Goal: Task Accomplishment & Management: Use online tool/utility

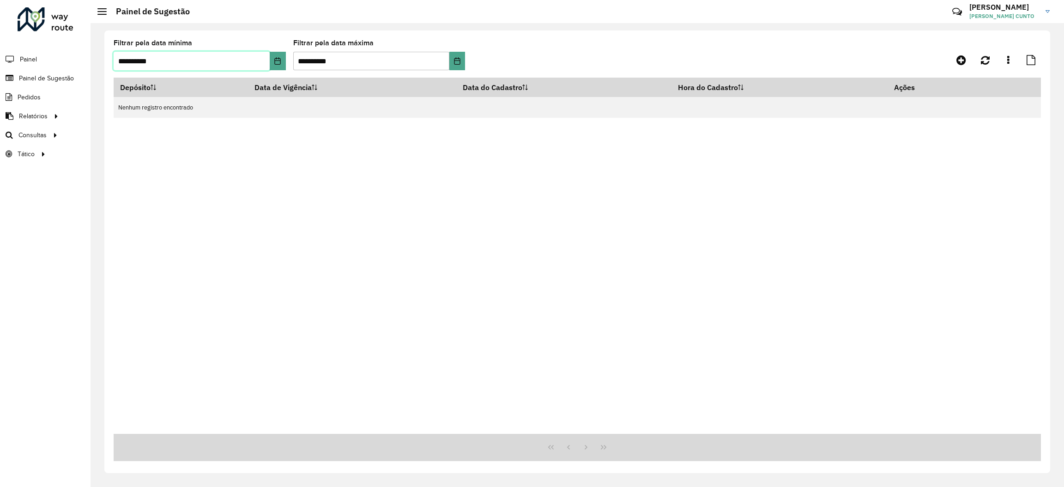
click at [254, 59] on input "**********" at bounding box center [192, 61] width 156 height 18
click at [271, 61] on button "Choose Date" at bounding box center [278, 61] width 16 height 18
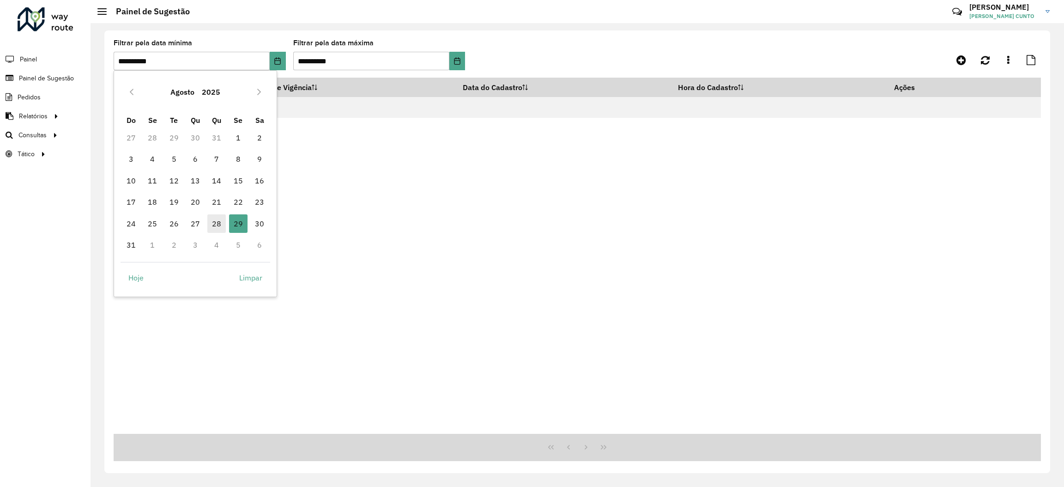
click at [213, 227] on span "28" at bounding box center [216, 223] width 18 height 18
type input "**********"
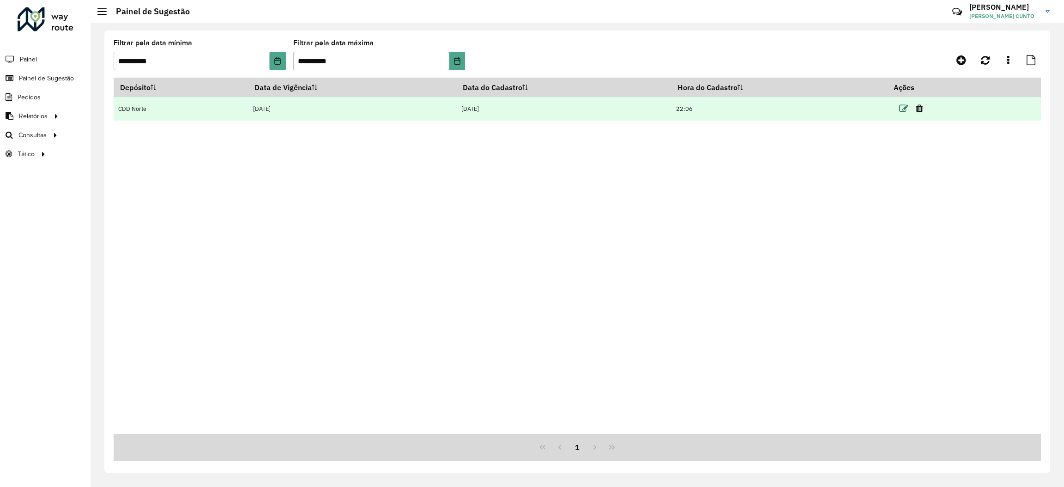
click at [909, 107] on icon at bounding box center [903, 108] width 9 height 9
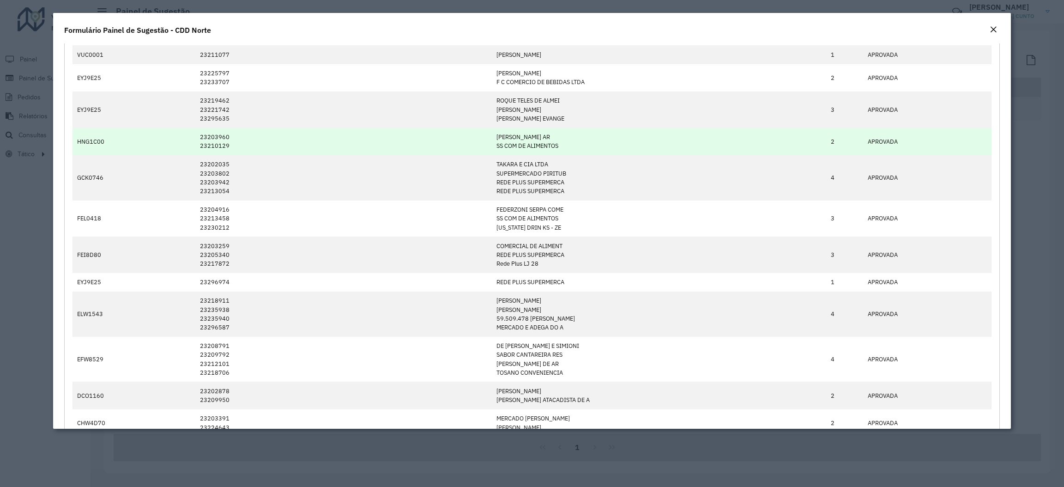
scroll to position [139, 0]
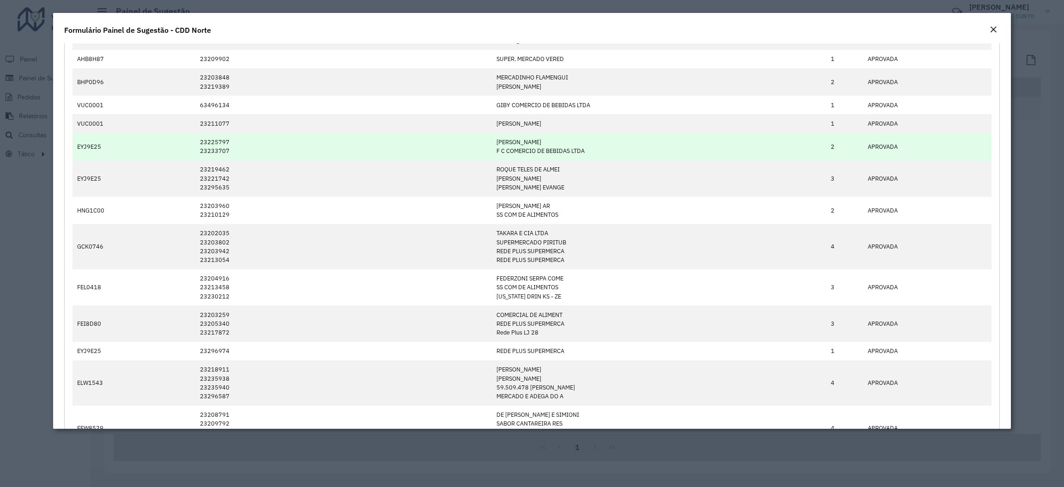
drag, startPoint x: 437, startPoint y: 133, endPoint x: 427, endPoint y: 135, distance: 9.9
click at [437, 134] on tbody "BHP0D96 23227987 ADEGA E TABACARIA DO 1 APROVADA AHB8H87 23207139 REGINA DE ALM…" at bounding box center [533, 245] width 920 height 520
click at [190, 152] on td "EYJ9E25" at bounding box center [134, 146] width 122 height 27
click at [231, 156] on td "23225797 23233707" at bounding box center [343, 146] width 297 height 27
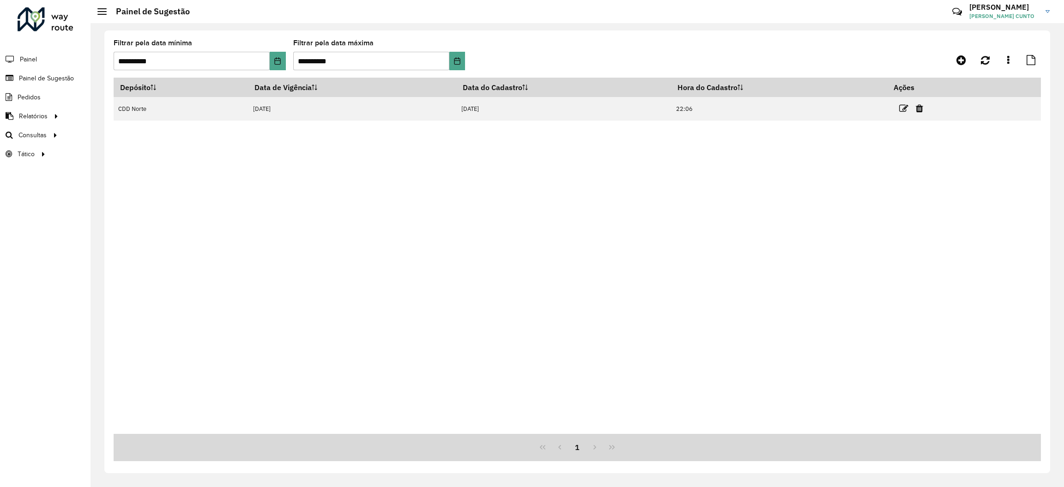
click at [130, 132] on div "Depósito Data de Vigência Data do Cadastro Hora do Cadastro Ações CDD Norte 28/…" at bounding box center [578, 256] width 928 height 356
click at [131, 129] on link "Roteirização" at bounding box center [153, 135] width 113 height 18
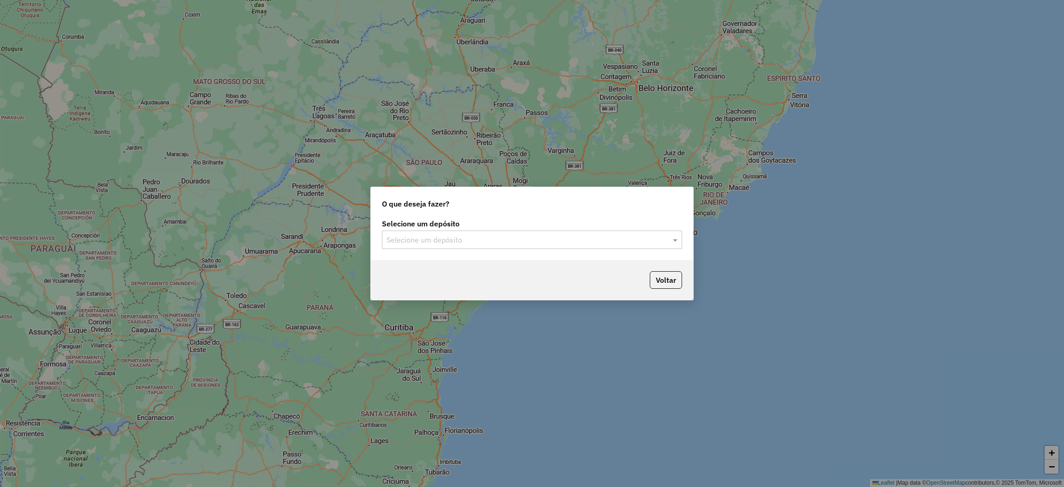
drag, startPoint x: 591, startPoint y: 230, endPoint x: 567, endPoint y: 242, distance: 27.1
click at [591, 231] on div "Selecione um depósito Selecione um depósito" at bounding box center [532, 234] width 300 height 29
click at [566, 243] on input "text" at bounding box center [523, 240] width 273 height 11
drag, startPoint x: 526, startPoint y: 264, endPoint x: 528, endPoint y: 285, distance: 20.4
click at [528, 285] on div "AS - NORTE CDD Norte" at bounding box center [532, 274] width 299 height 31
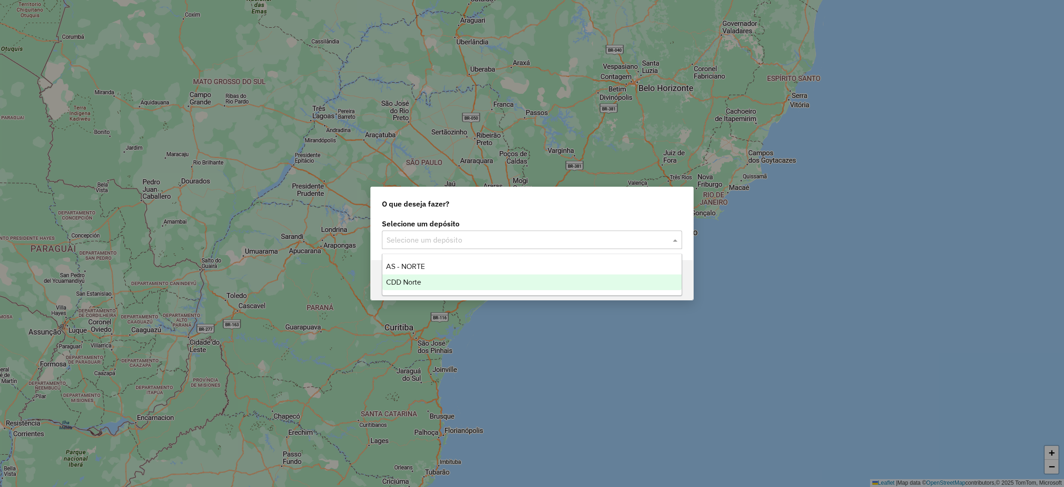
click at [528, 285] on div "CDD Norte" at bounding box center [532, 282] width 299 height 16
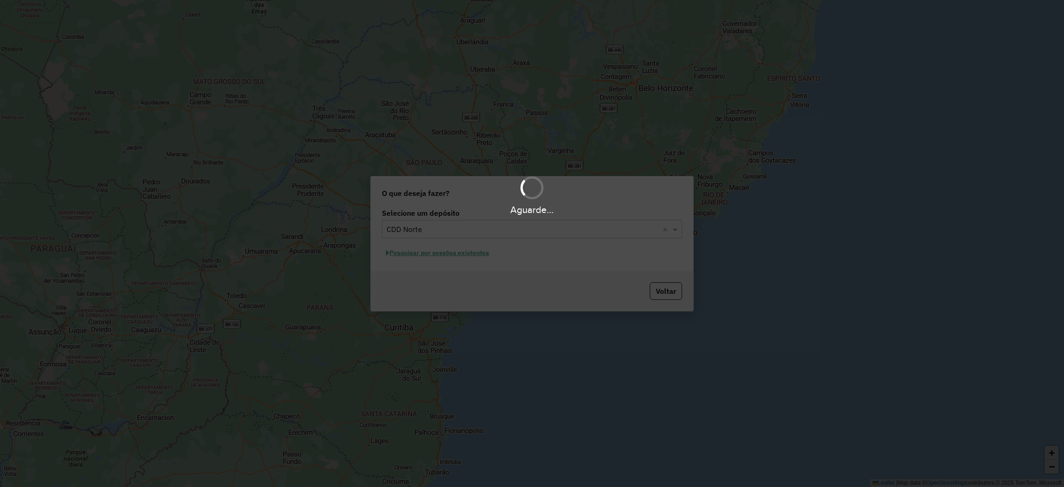
click at [492, 255] on div "Aguarde..." at bounding box center [532, 243] width 1064 height 487
click at [490, 255] on div "Aguarde..." at bounding box center [532, 243] width 1064 height 487
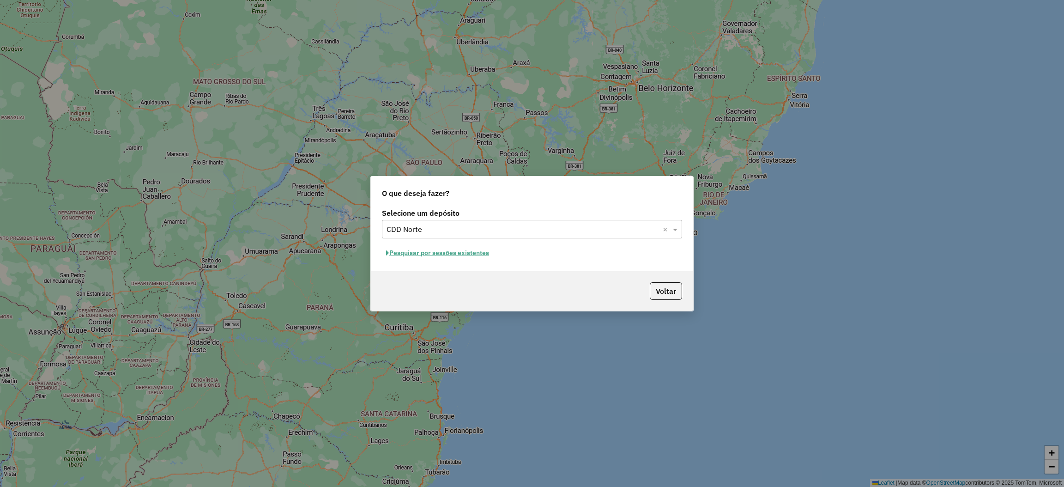
click at [478, 255] on button "Pesquisar por sessões existentes" at bounding box center [437, 253] width 111 height 14
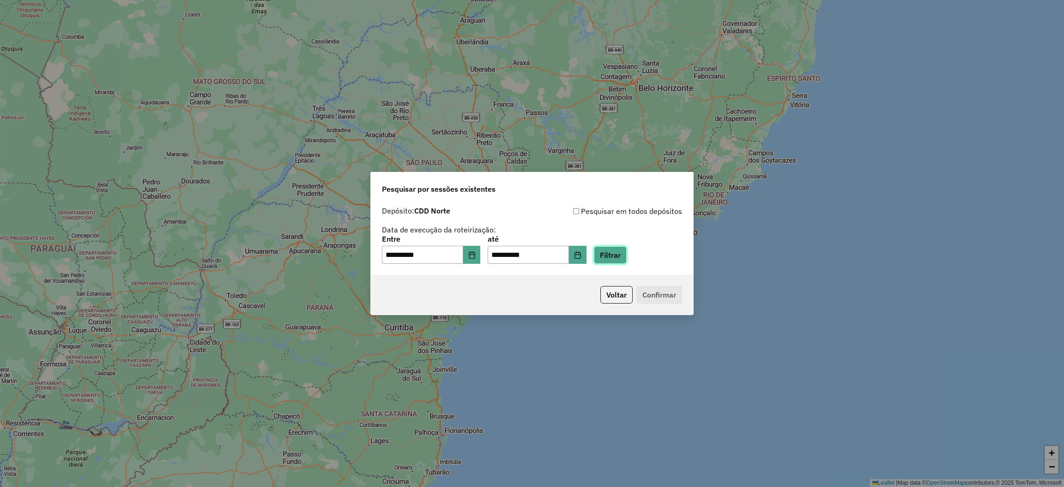
click at [627, 261] on button "Filtrar" at bounding box center [610, 255] width 33 height 18
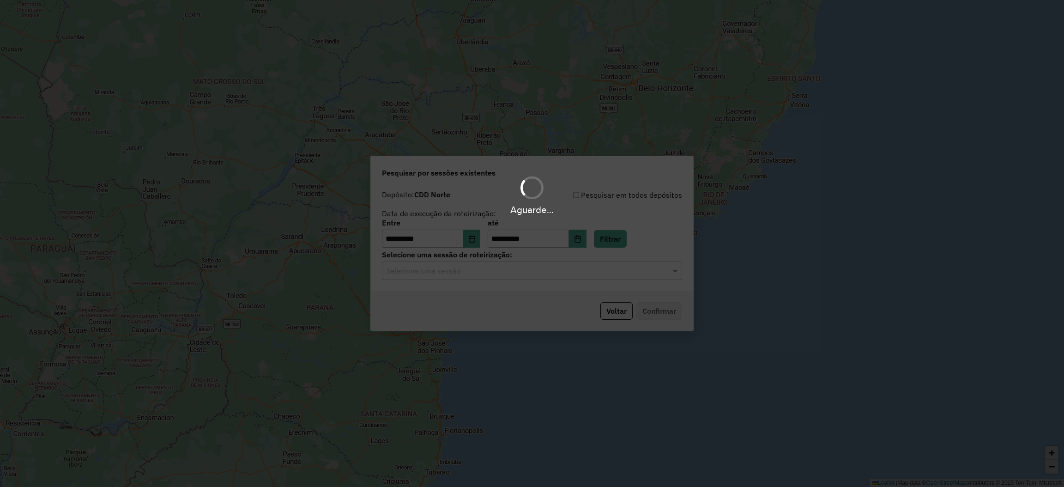
click at [492, 279] on div "Aguarde..." at bounding box center [532, 243] width 1064 height 487
click at [486, 271] on hb-app "**********" at bounding box center [532, 243] width 1064 height 487
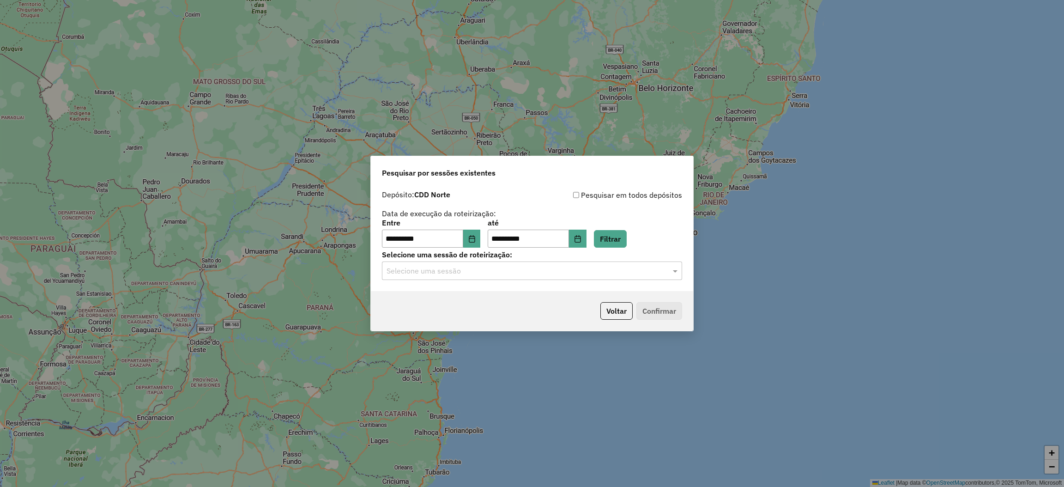
click at [486, 270] on input "text" at bounding box center [523, 271] width 273 height 11
click at [488, 303] on div "1254600 - 28/08/2025 18:27" at bounding box center [532, 298] width 299 height 16
click at [613, 316] on button "Voltar" at bounding box center [617, 311] width 32 height 18
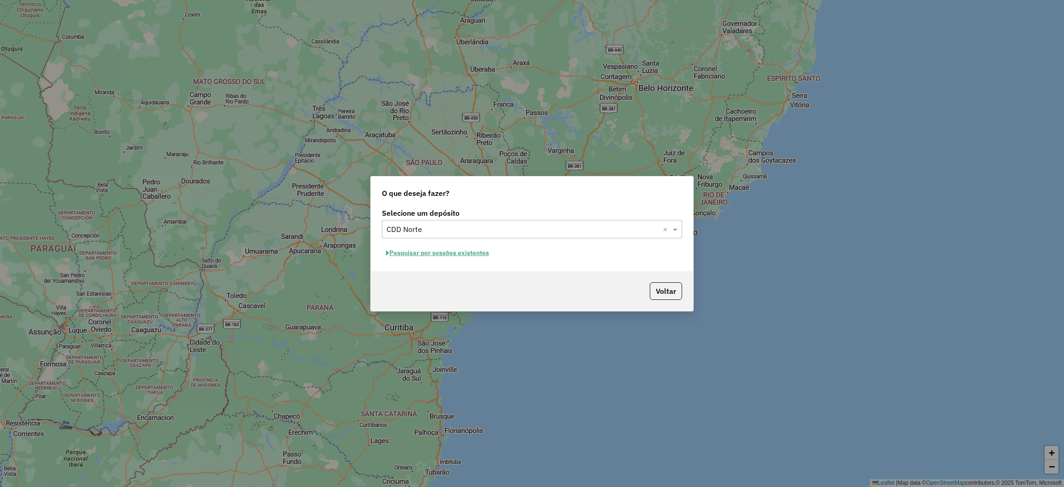
click at [598, 238] on div "Selecione um depósito Selecione um depósito × CDD Norte × Pesquisar por sessões…" at bounding box center [532, 238] width 322 height 65
click at [444, 247] on button "Pesquisar por sessões existentes" at bounding box center [437, 253] width 111 height 14
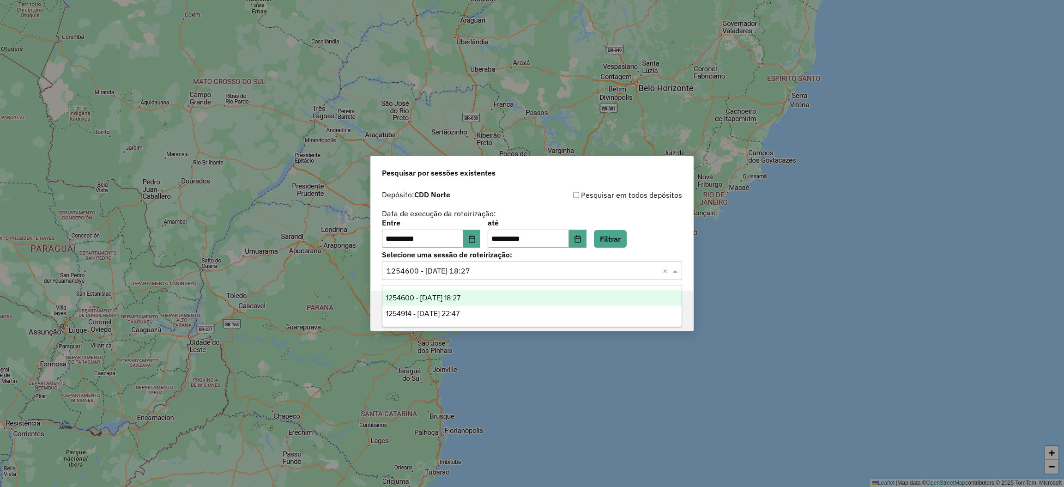
click at [470, 273] on input "text" at bounding box center [523, 271] width 273 height 11
click at [523, 310] on div "1254914 - 28/08/2025 22:47" at bounding box center [532, 314] width 299 height 16
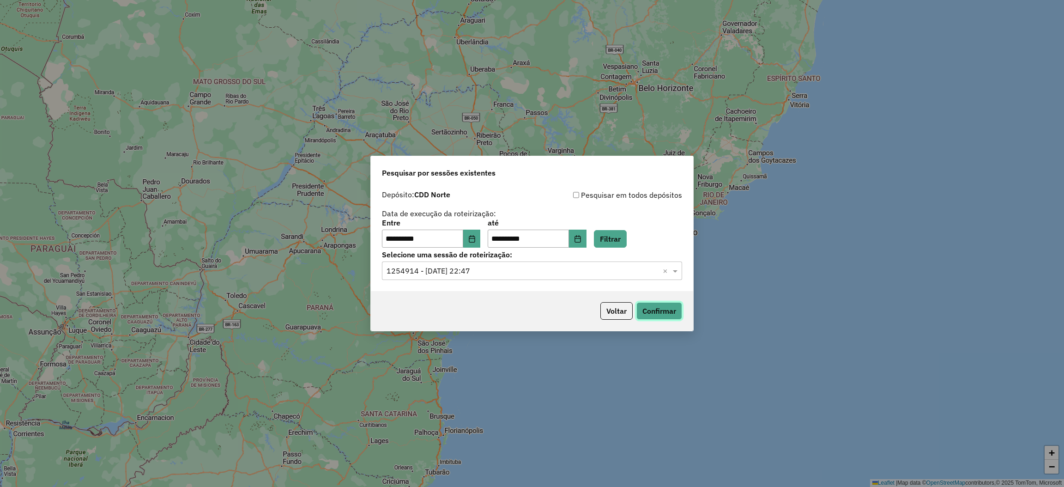
click at [667, 312] on button "Confirmar" at bounding box center [660, 311] width 46 height 18
click at [504, 278] on div "Selecione uma sessão × 1254914 - 28/08/2025 22:47 ×" at bounding box center [532, 270] width 300 height 18
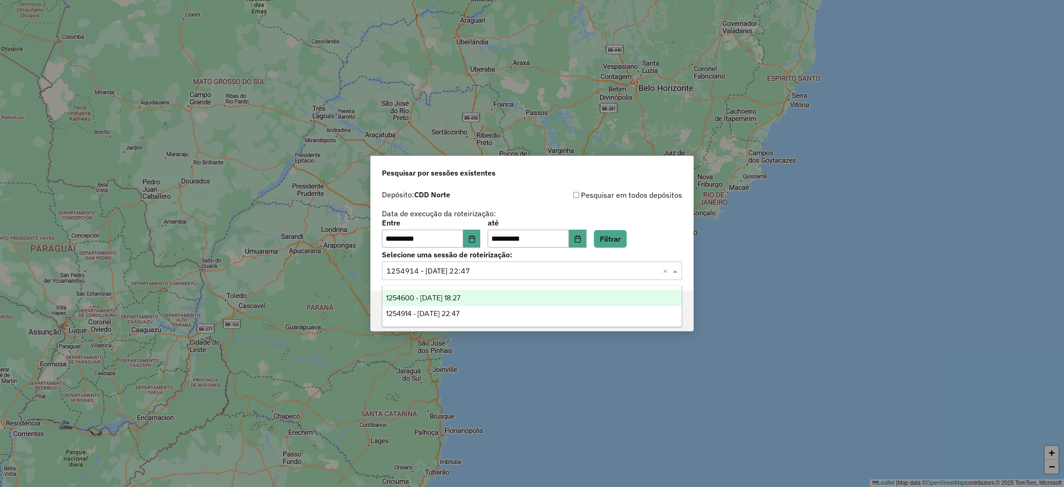
click at [498, 295] on div "1254600 - 28/08/2025 18:27" at bounding box center [532, 298] width 299 height 16
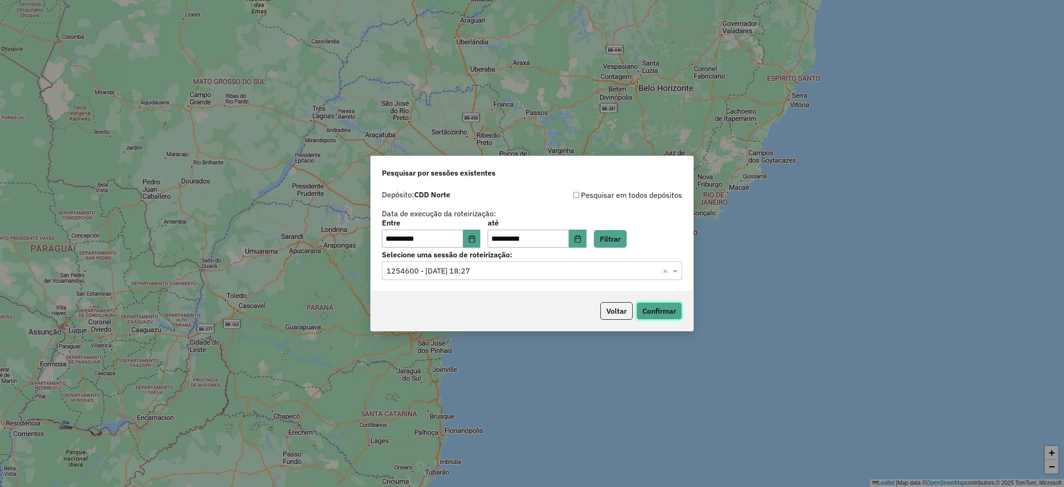
click at [676, 313] on button "Confirmar" at bounding box center [660, 311] width 46 height 18
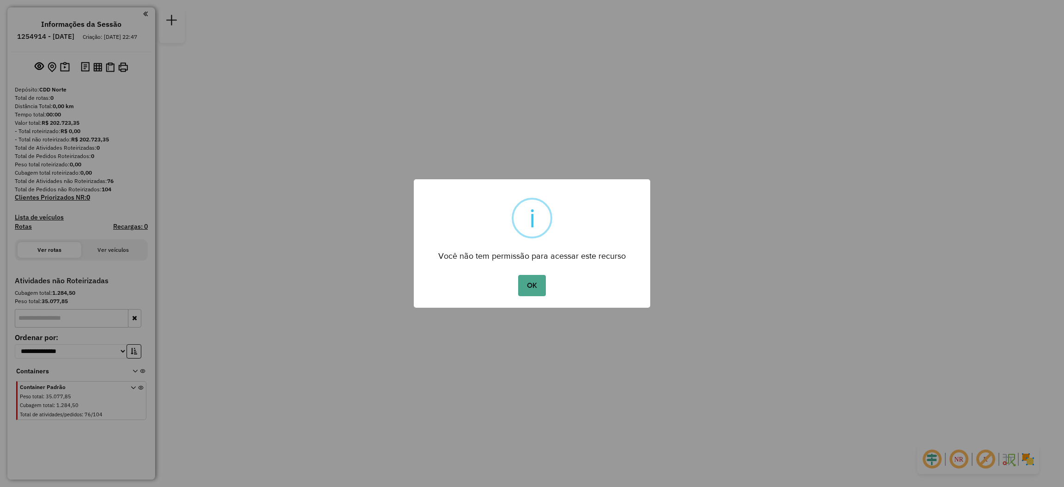
click at [545, 261] on div "Você não tem permissão para acessar este recurso" at bounding box center [532, 253] width 237 height 21
click at [540, 279] on button "OK" at bounding box center [531, 285] width 27 height 21
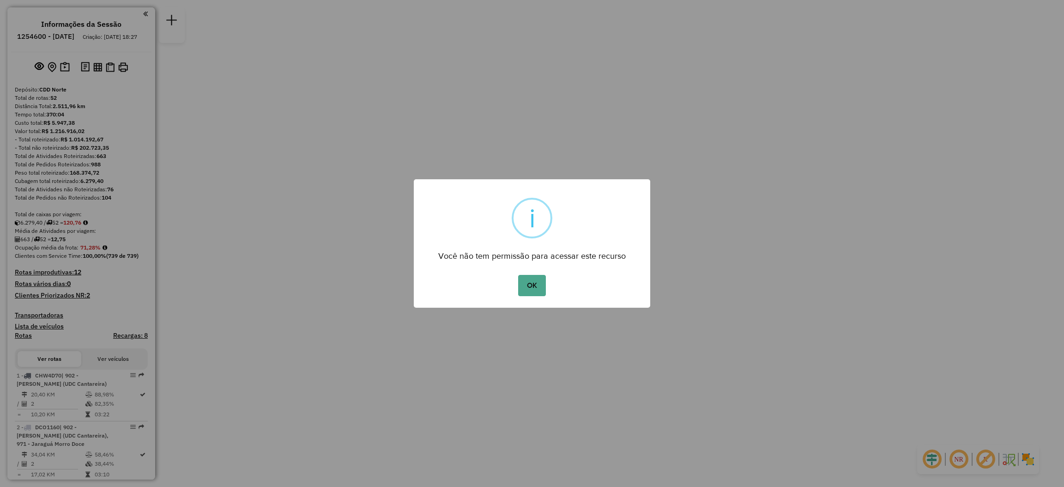
click at [528, 301] on div "× i Você não tem permissão para acessar este recurso OK No Cancel" at bounding box center [532, 243] width 237 height 129
drag, startPoint x: 528, startPoint y: 290, endPoint x: 527, endPoint y: 298, distance: 7.4
click at [528, 290] on button "OK" at bounding box center [531, 285] width 27 height 21
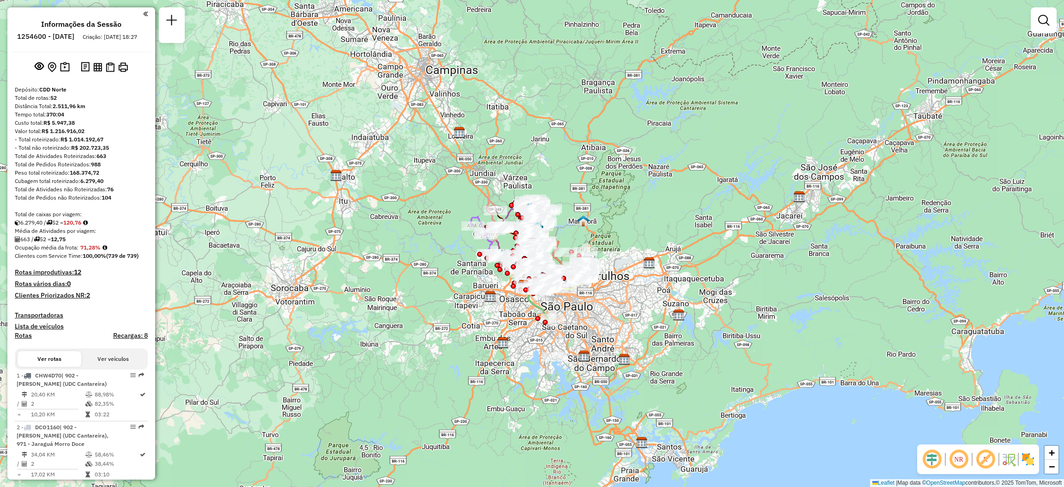
scroll to position [595, 0]
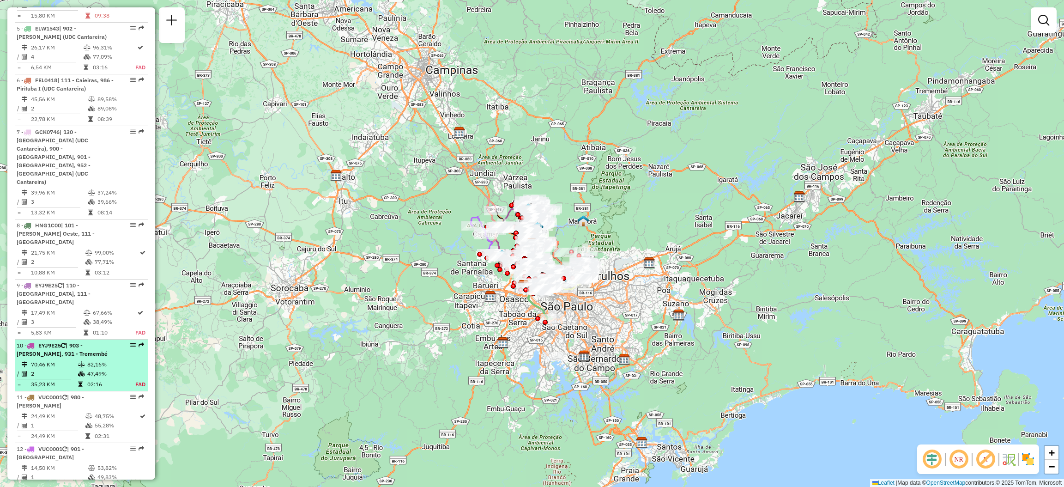
click at [139, 342] on em at bounding box center [142, 345] width 6 height 6
select select "**********"
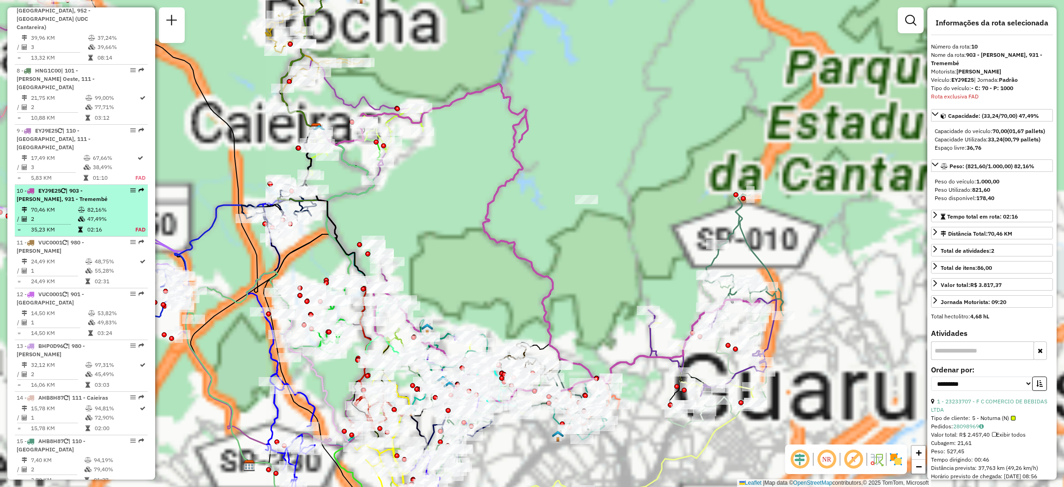
scroll to position [877, 0]
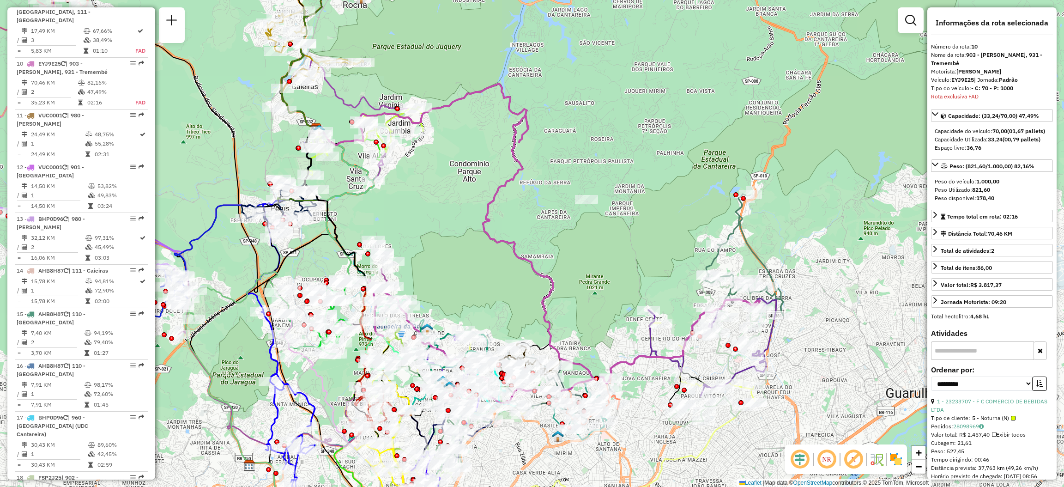
click at [487, 195] on div "Janela de atendimento Grade de atendimento Capacidade Transportadoras Veículos …" at bounding box center [532, 243] width 1064 height 487
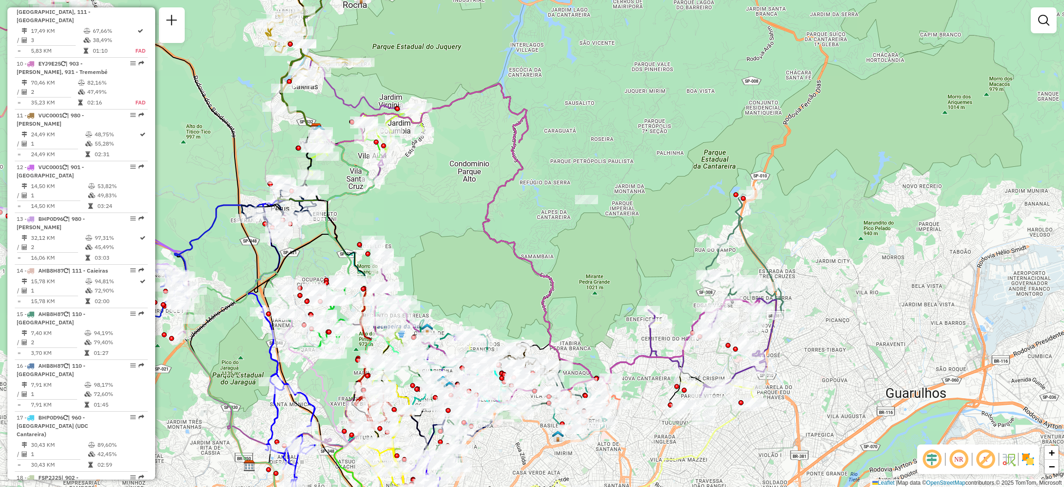
click at [492, 198] on icon at bounding box center [540, 234] width 440 height 300
select select "**********"
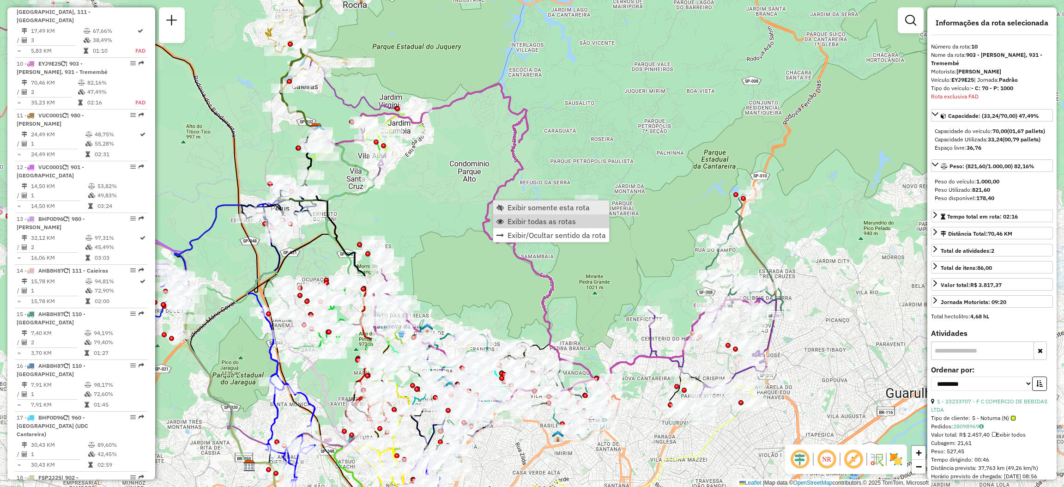
click at [512, 210] on span "Exibir somente esta rota" at bounding box center [549, 207] width 82 height 7
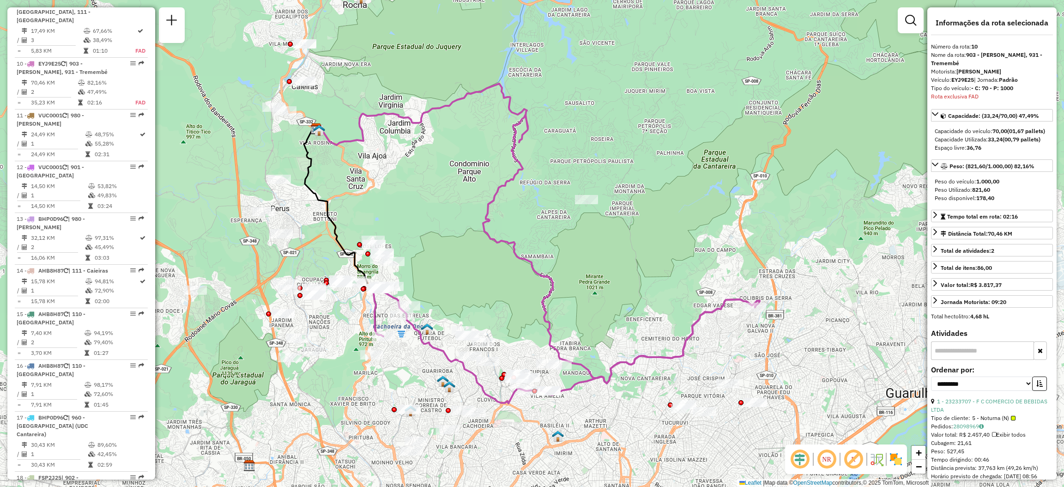
scroll to position [595, 0]
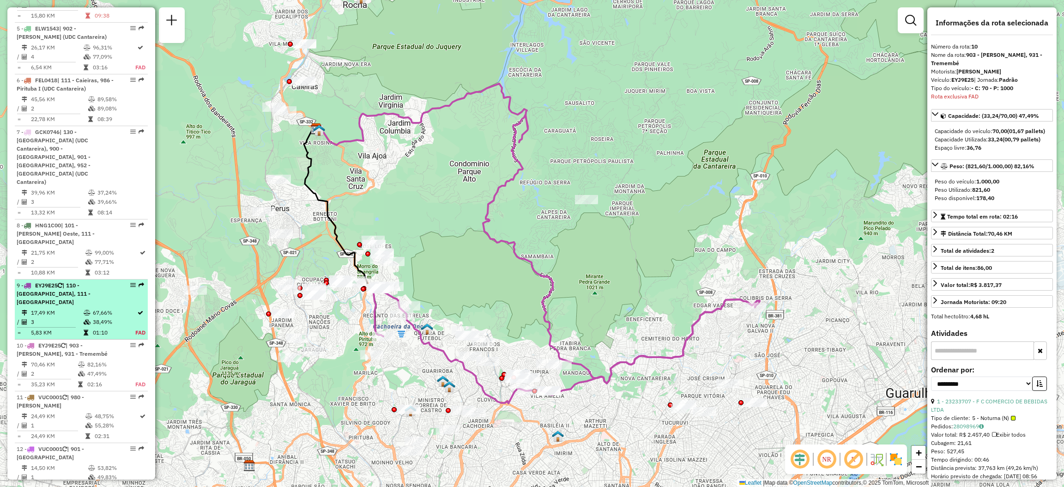
click at [139, 281] on div "9 - EYJ9E25 | 110 - [GEOGRAPHIC_DATA], 111 - [GEOGRAPHIC_DATA]" at bounding box center [81, 293] width 129 height 25
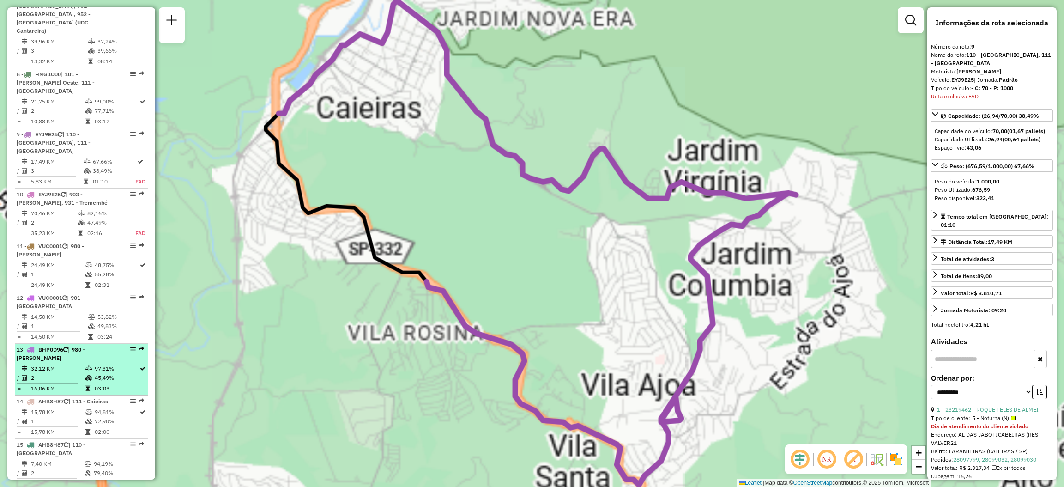
scroll to position [826, 0]
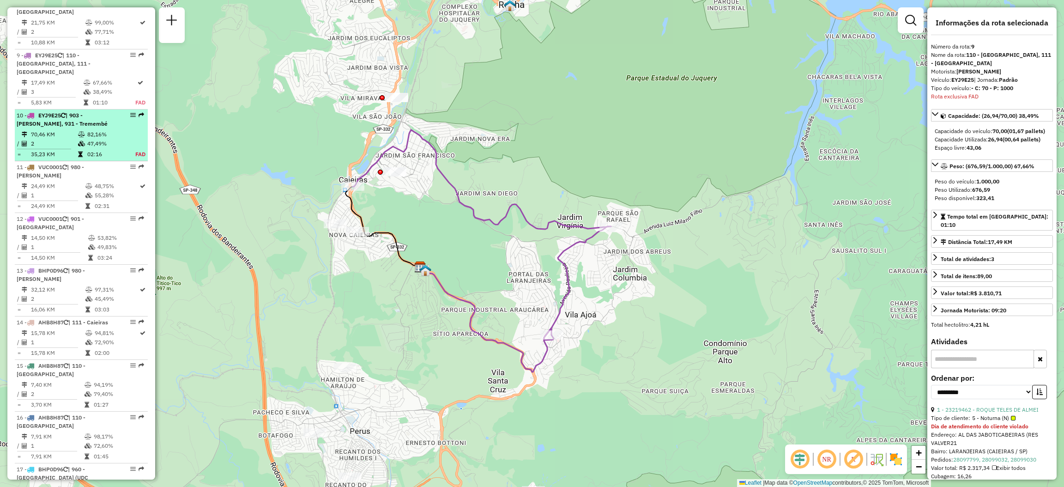
click at [141, 112] on em at bounding box center [142, 115] width 6 height 6
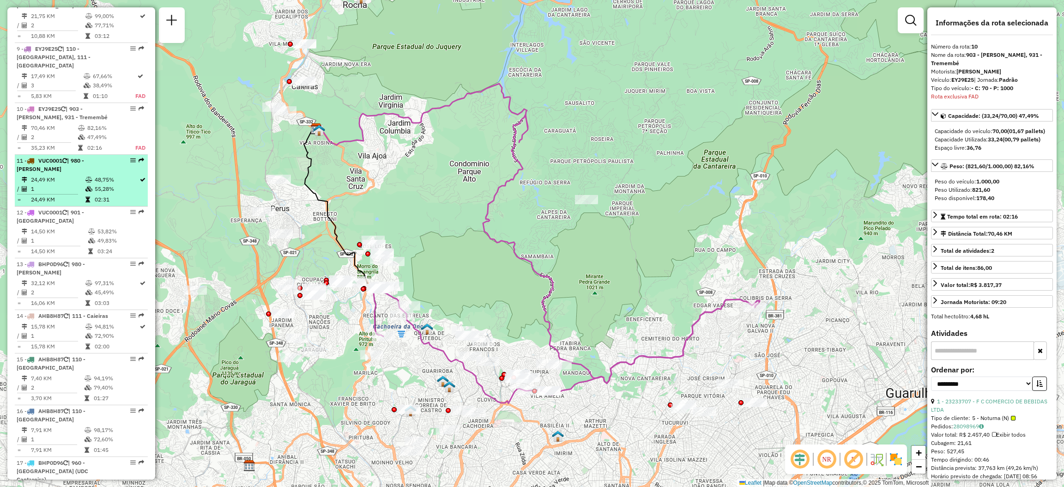
scroll to position [806, 0]
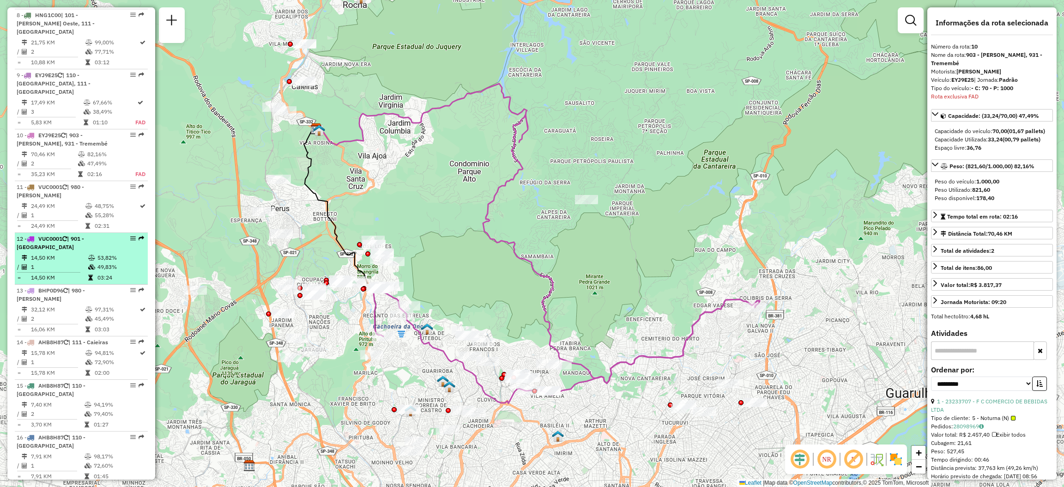
click at [139, 236] on em at bounding box center [142, 239] width 6 height 6
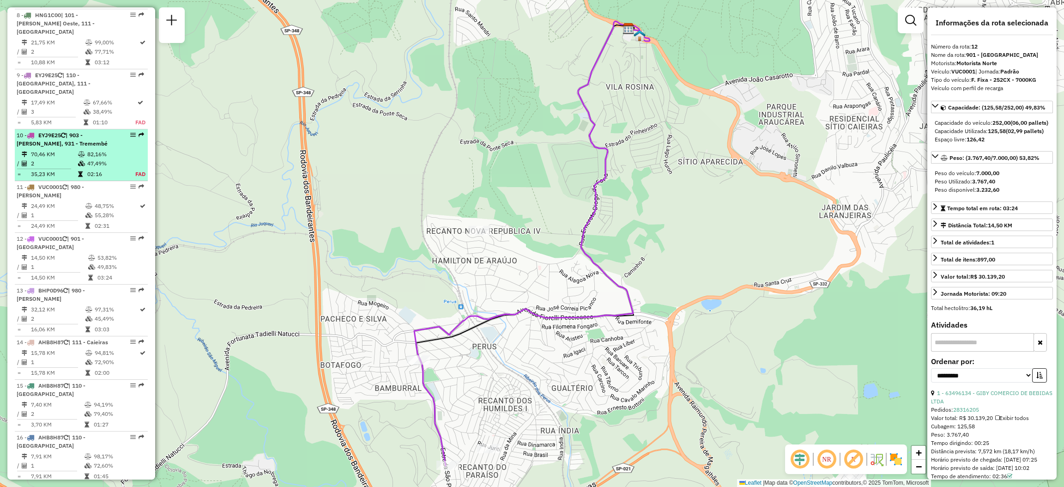
scroll to position [658, 0]
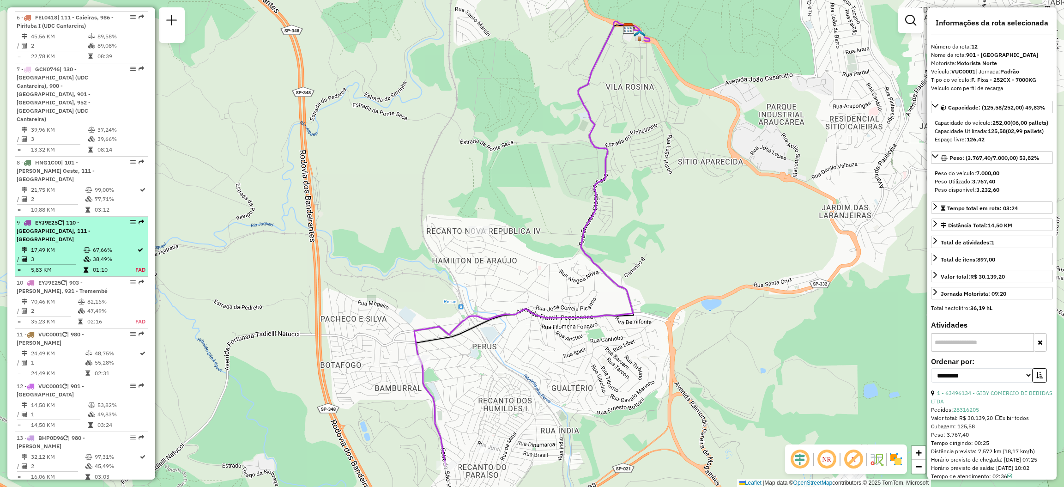
click at [139, 219] on em at bounding box center [142, 222] width 6 height 6
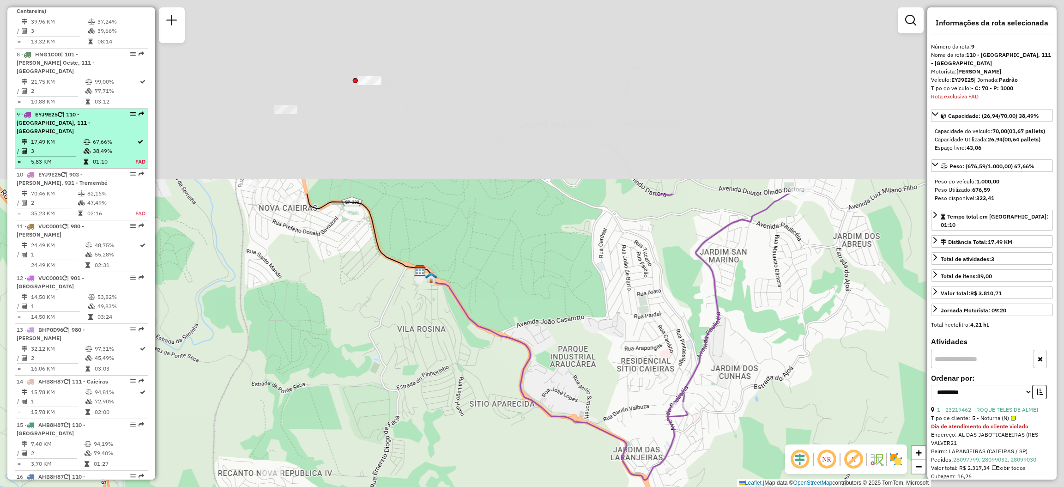
scroll to position [826, 0]
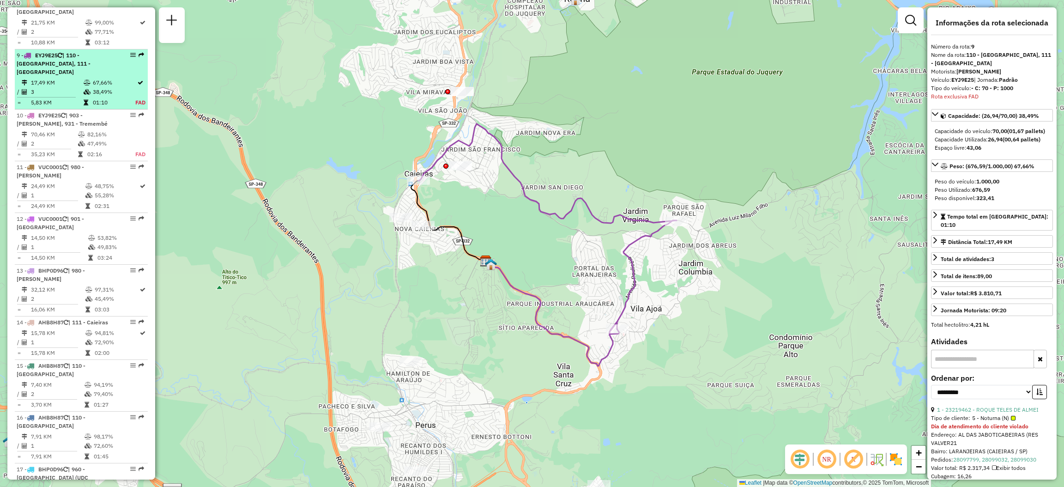
click at [139, 52] on em at bounding box center [142, 55] width 6 height 6
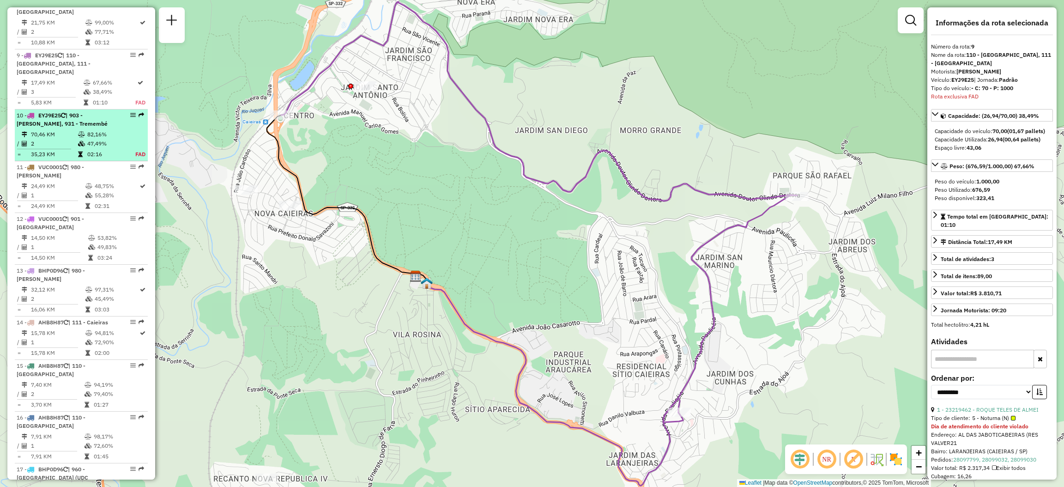
click at [140, 112] on em at bounding box center [142, 115] width 6 height 6
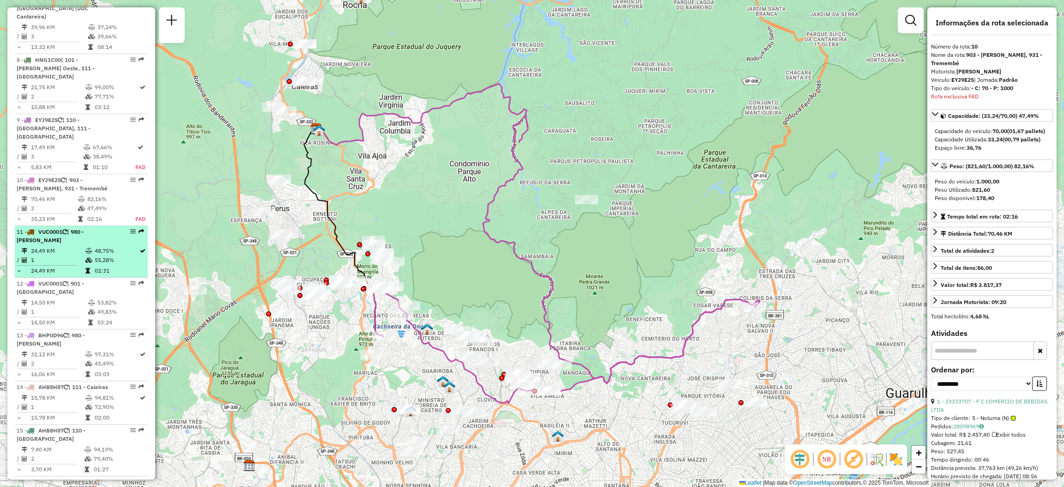
scroll to position [757, 0]
